Goal: Obtain resource: Download file/media

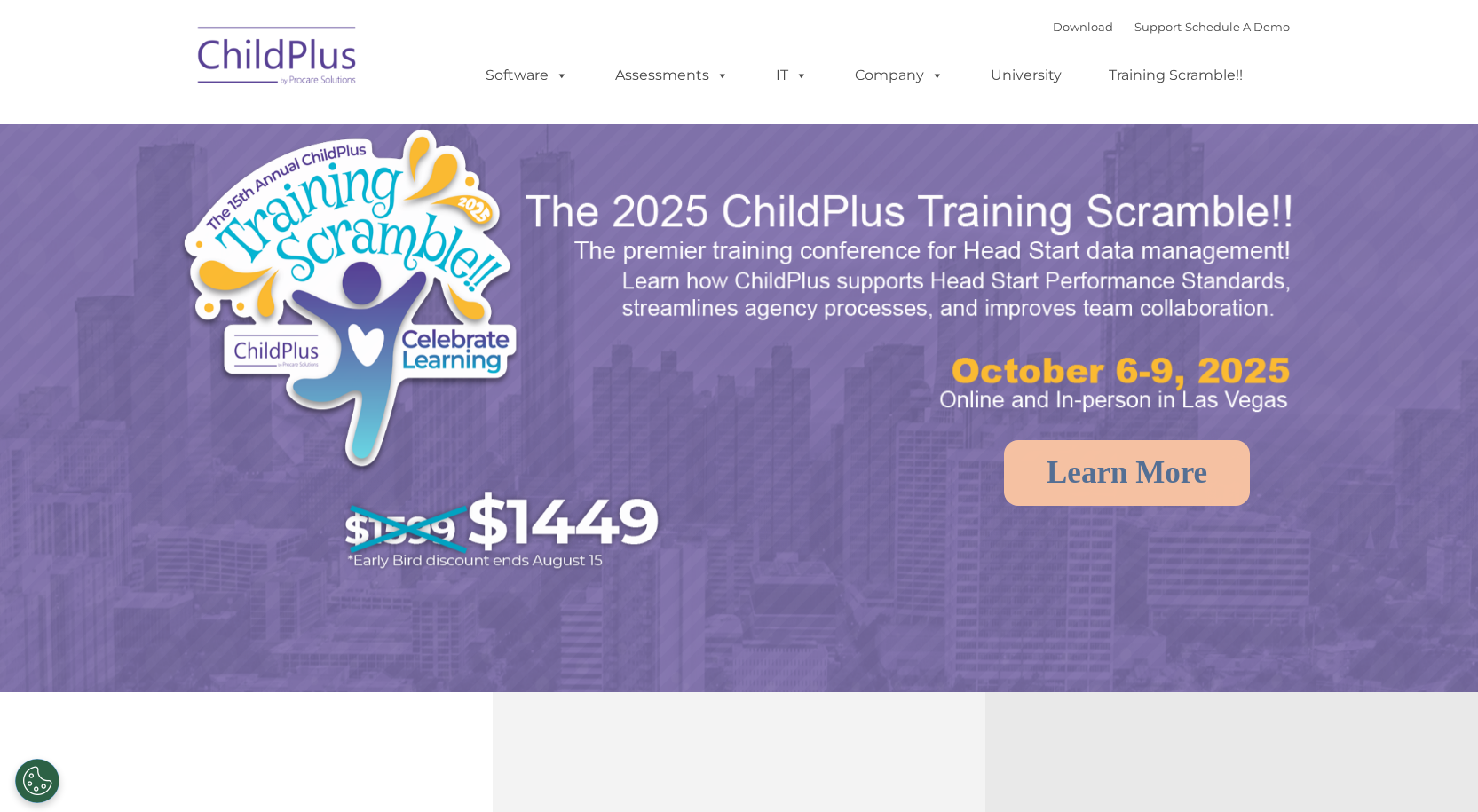
select select "MEDIUM"
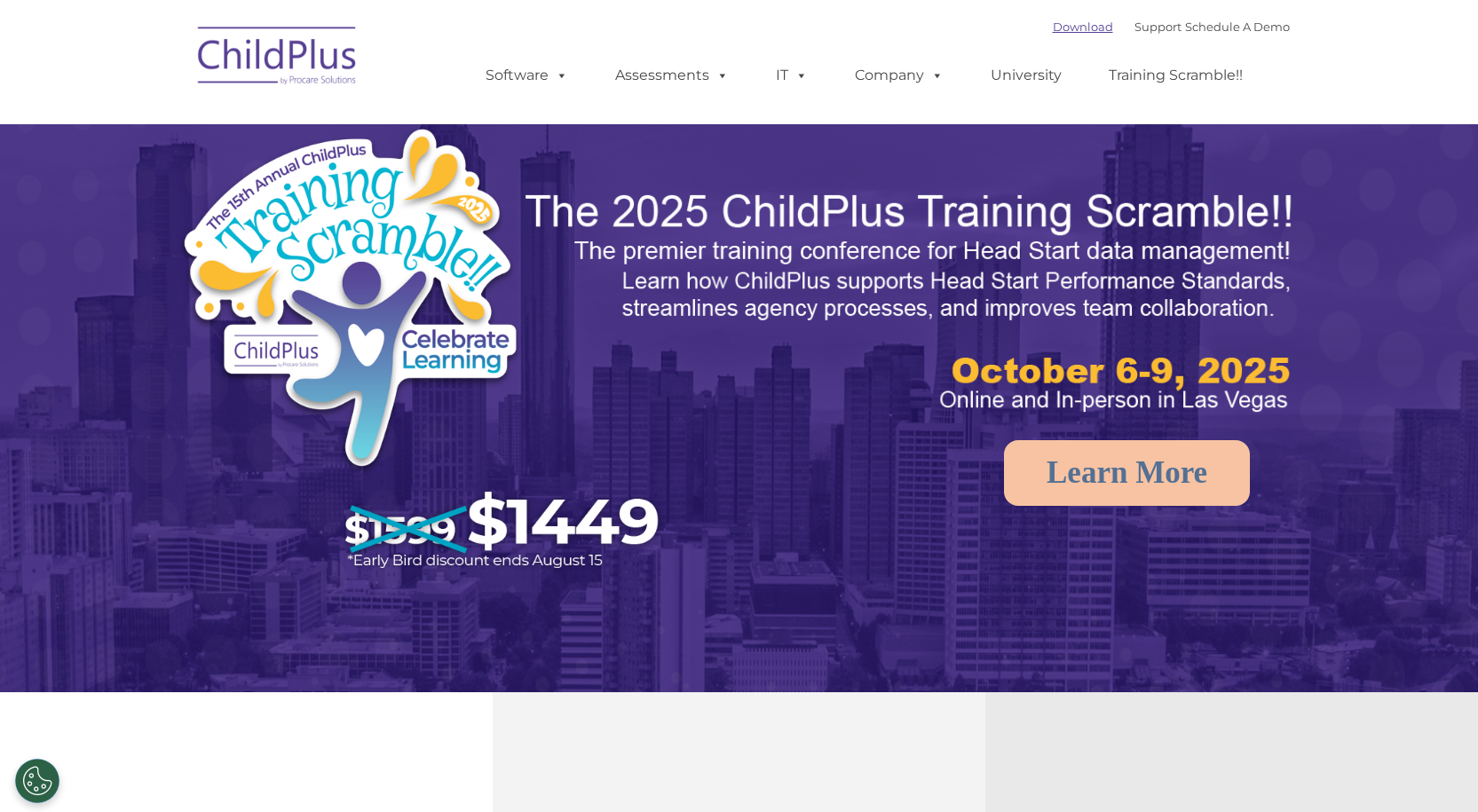
click at [1062, 26] on link "Download" at bounding box center [1083, 27] width 61 height 14
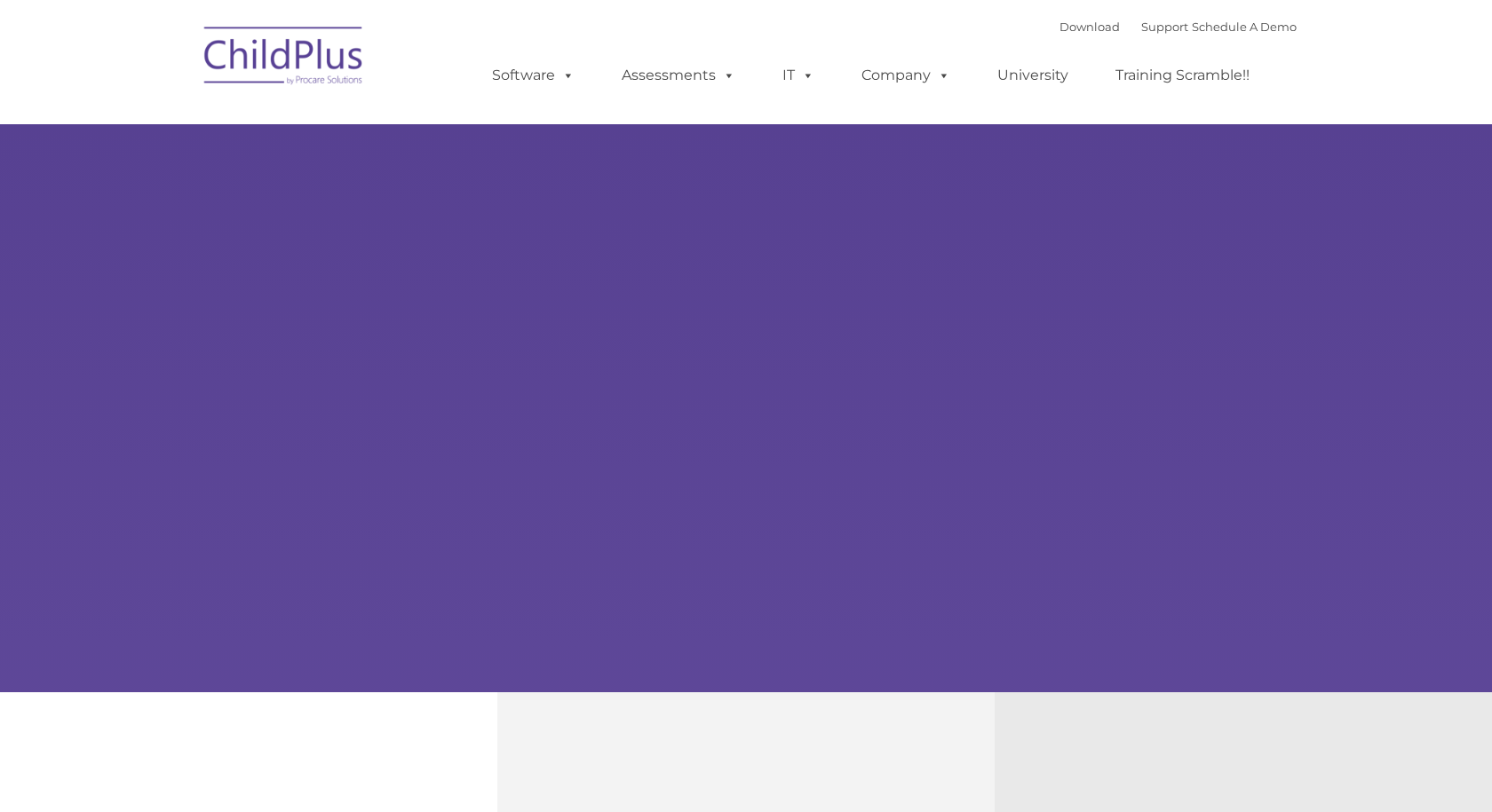
type input ""
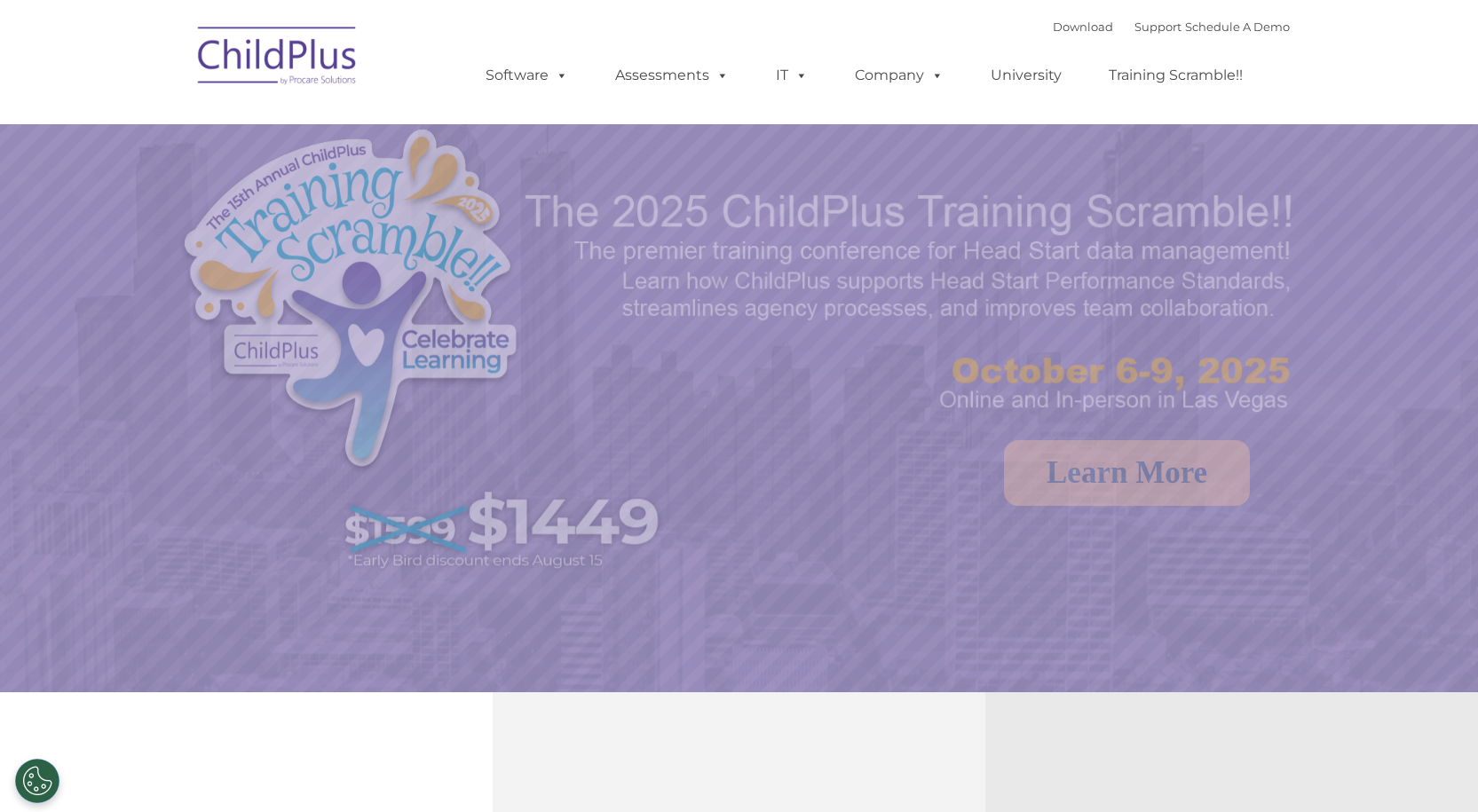
select select "MEDIUM"
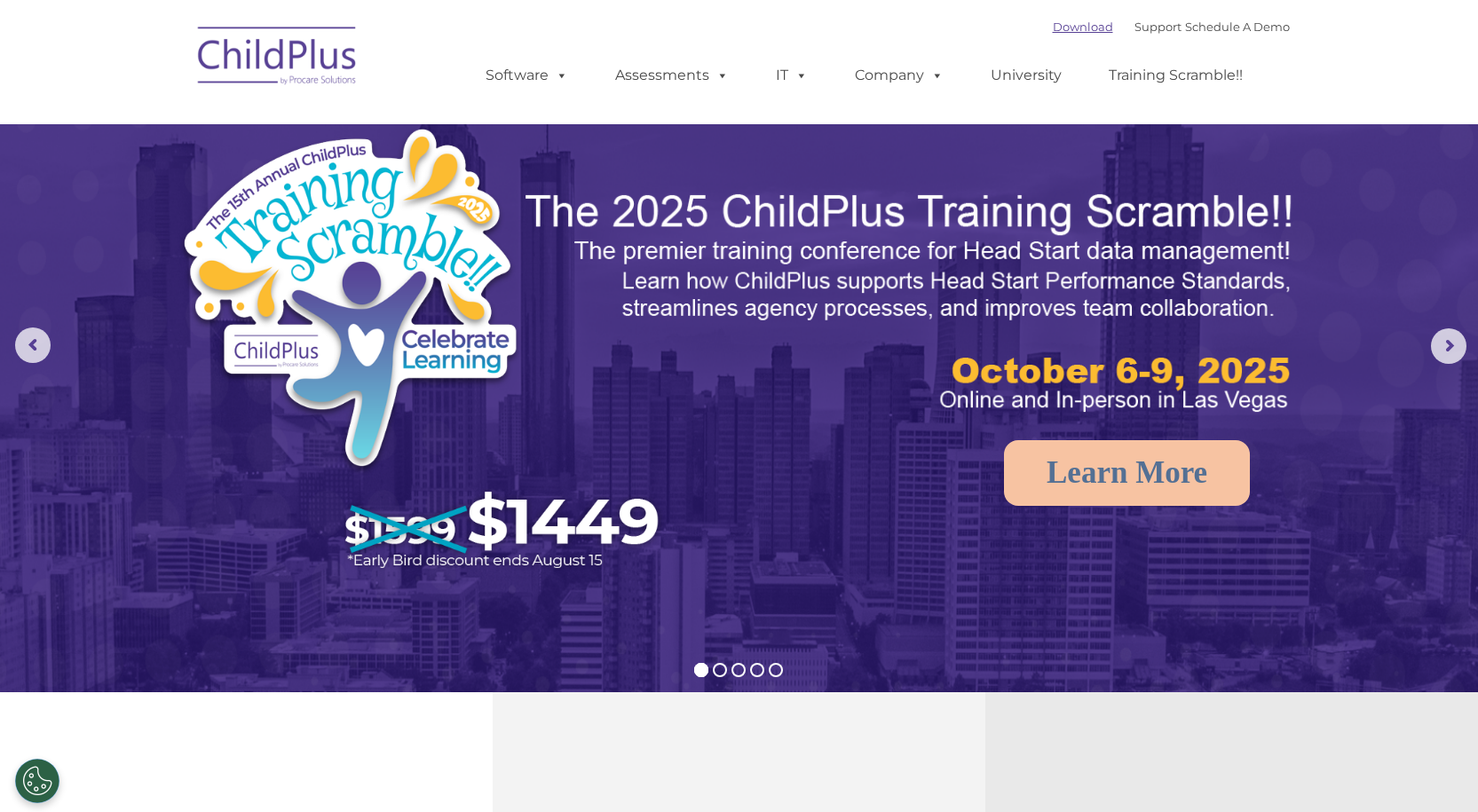
click at [1074, 22] on link "Download" at bounding box center [1083, 27] width 61 height 14
click at [527, 77] on link "Software" at bounding box center [526, 75] width 118 height 36
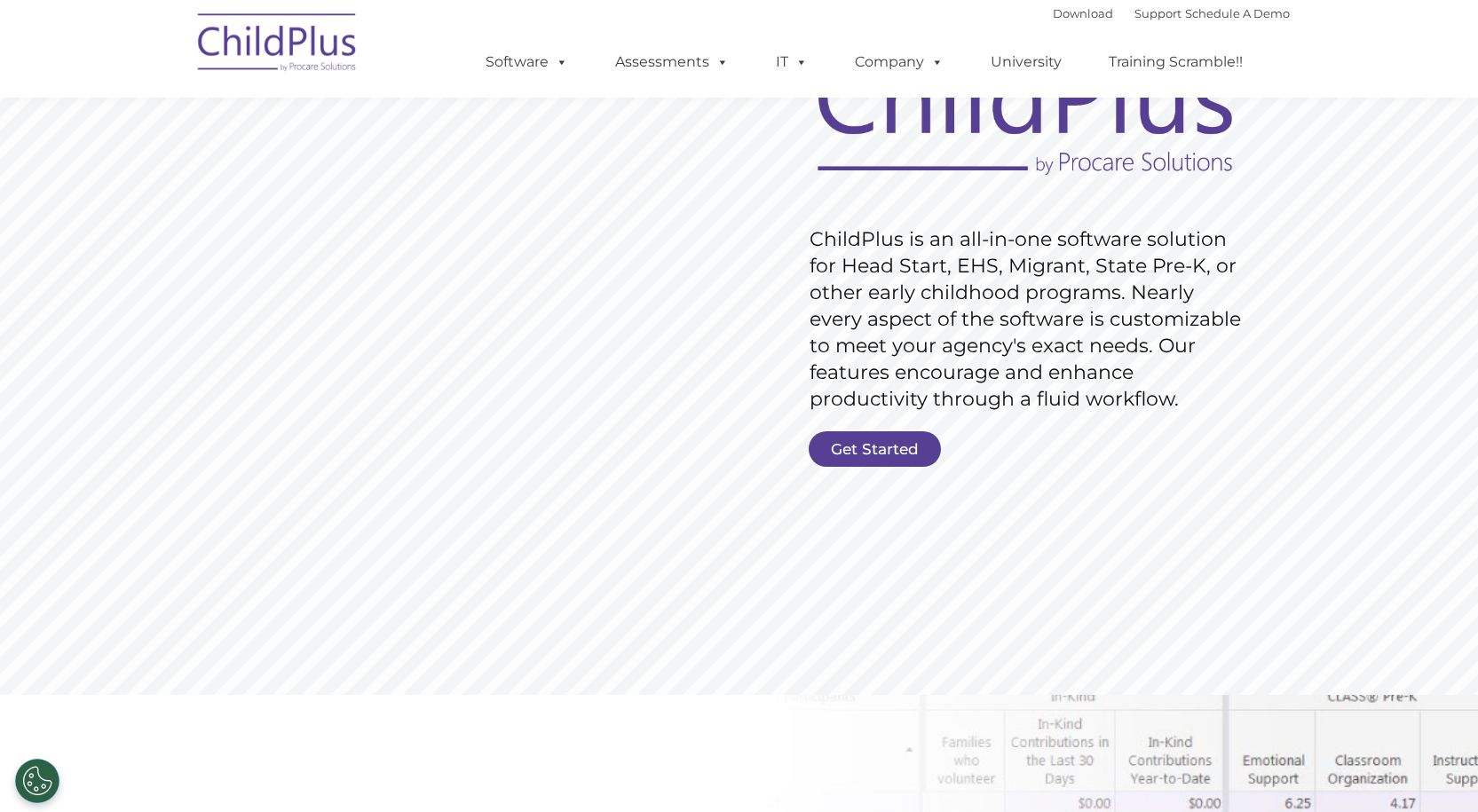
scroll to position [181, 0]
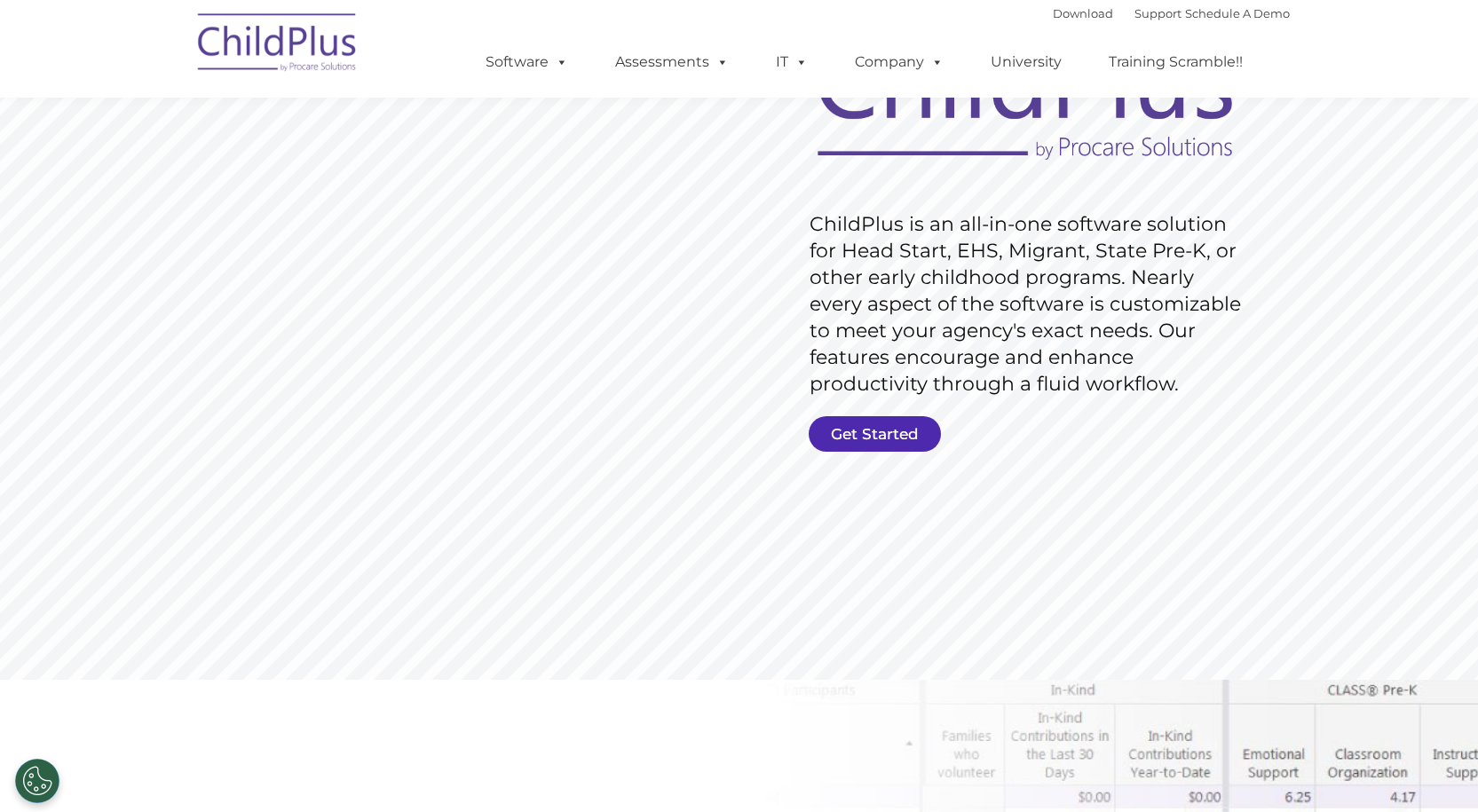
click at [884, 432] on link "Get Started" at bounding box center [874, 435] width 132 height 36
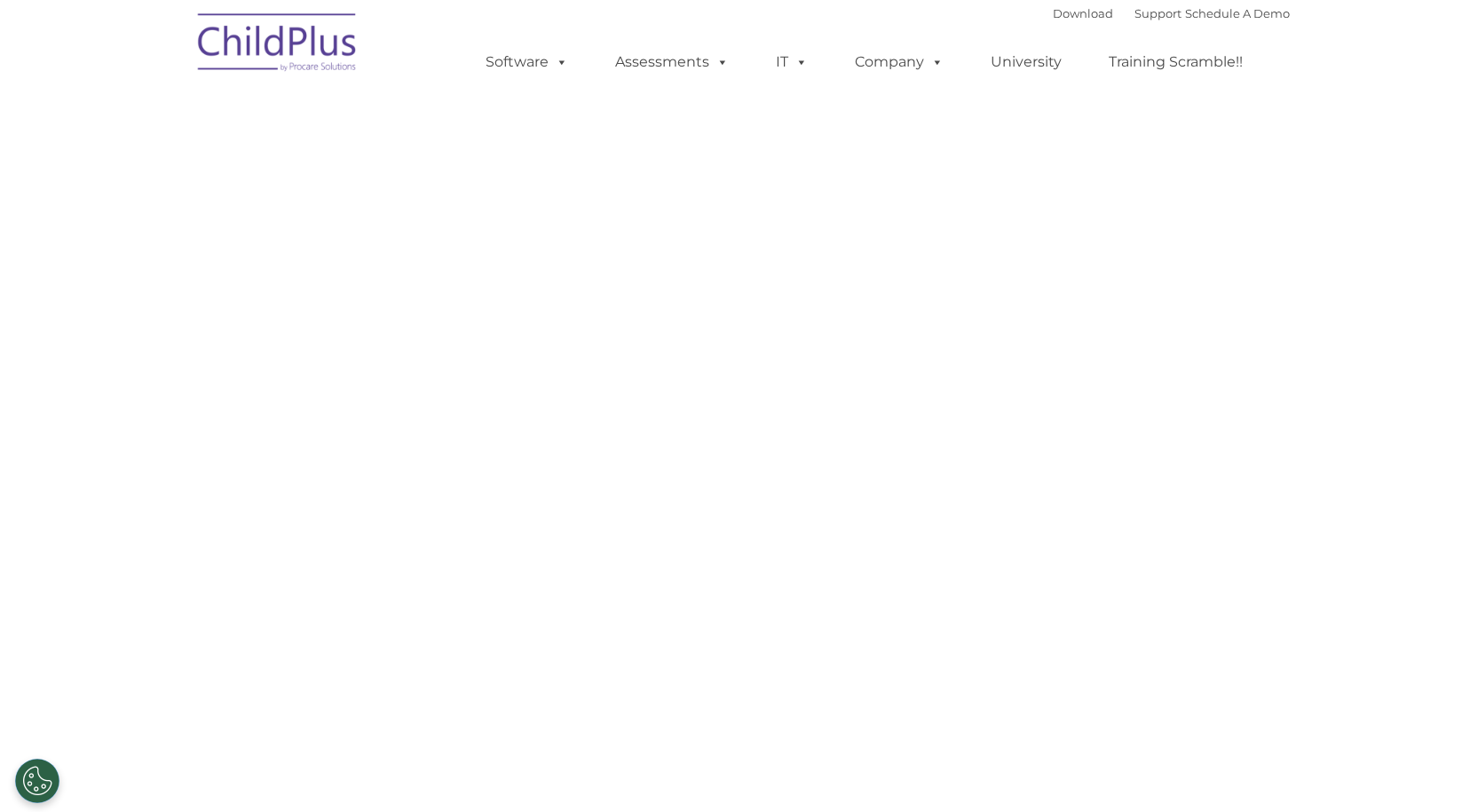
select select "MEDIUM"
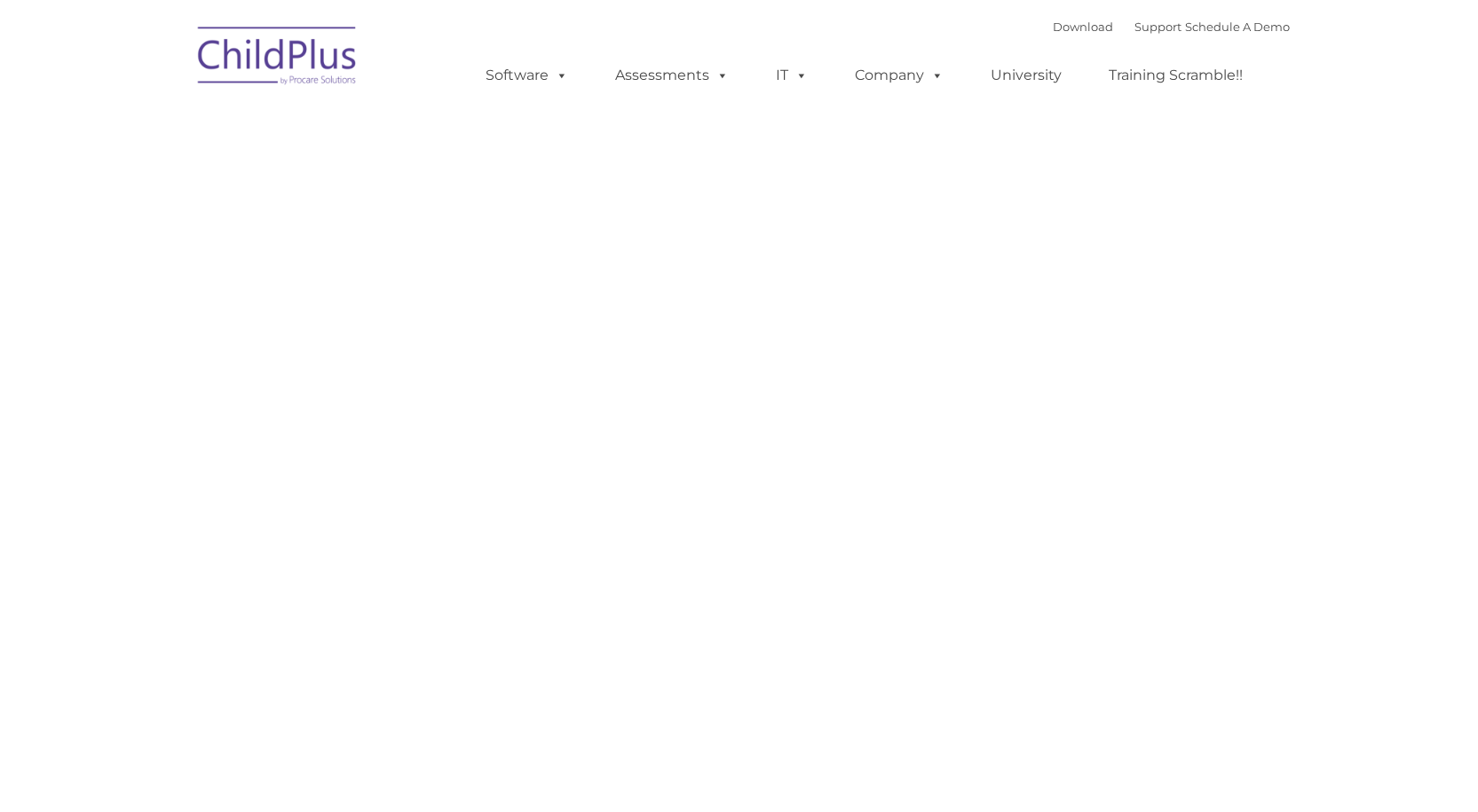
type input ""
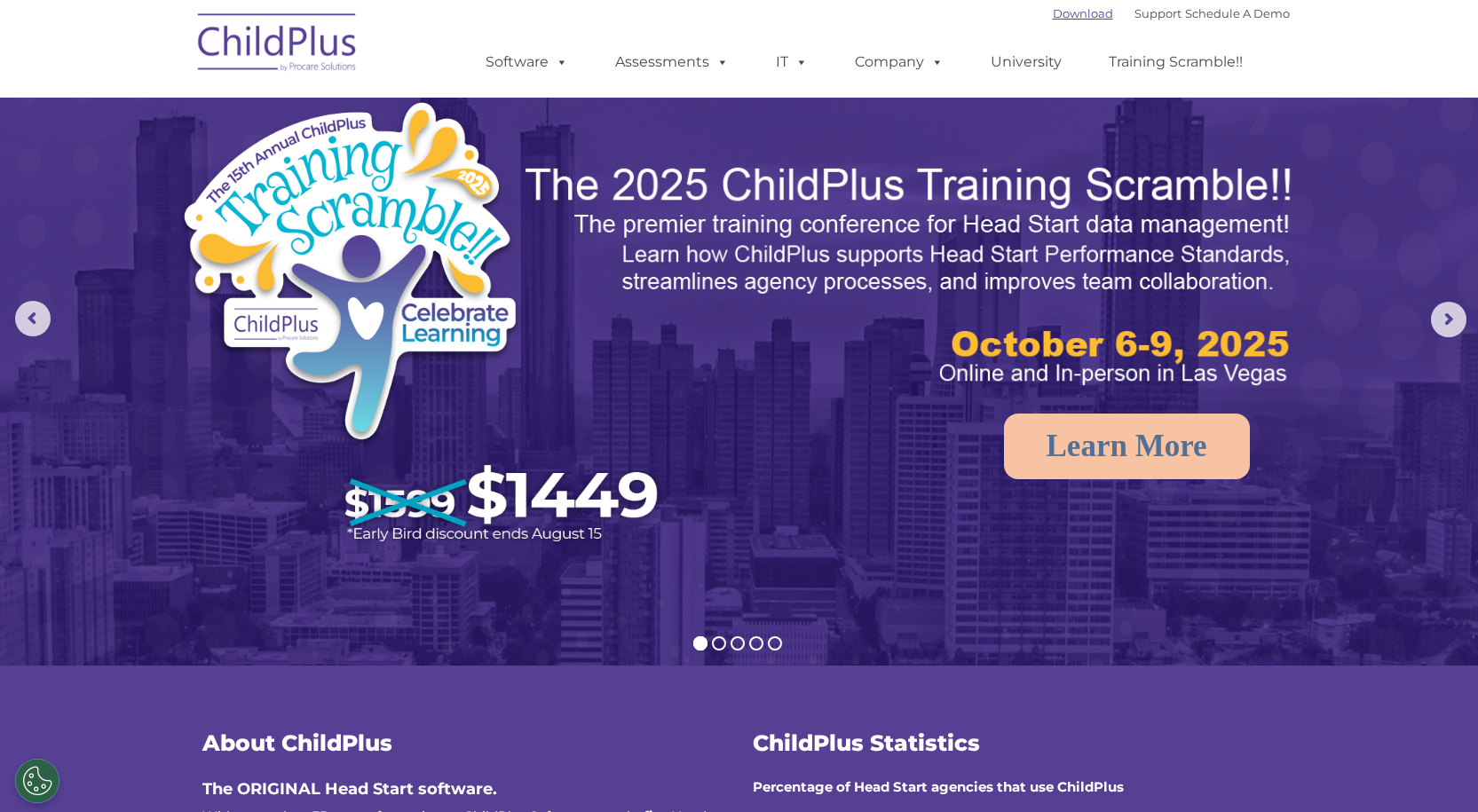
click at [1073, 16] on link "Download" at bounding box center [1083, 13] width 61 height 14
